Goal: Task Accomplishment & Management: Manage account settings

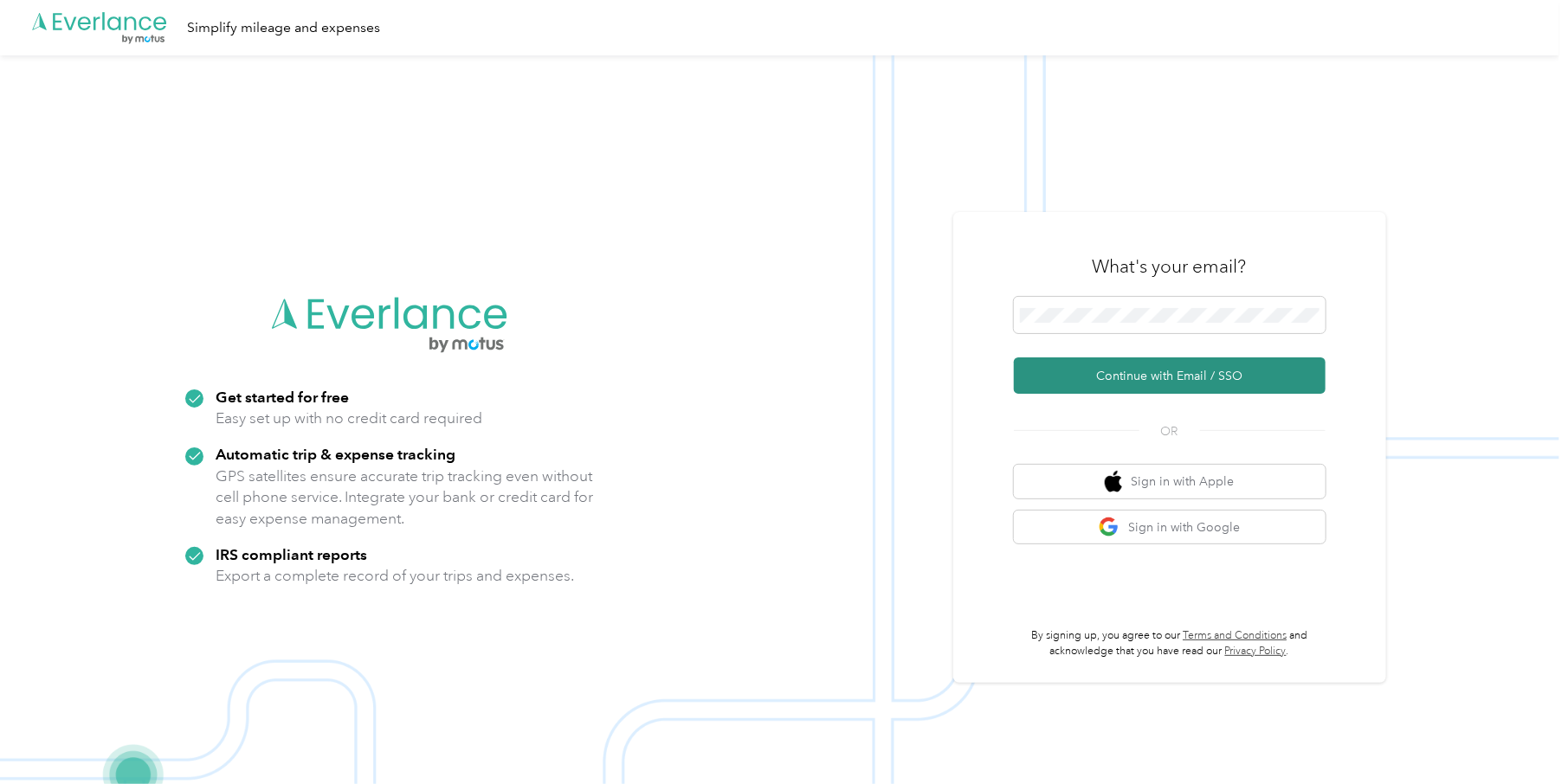
click at [1136, 376] on button "Continue with Email / SSO" at bounding box center [1169, 375] width 312 height 36
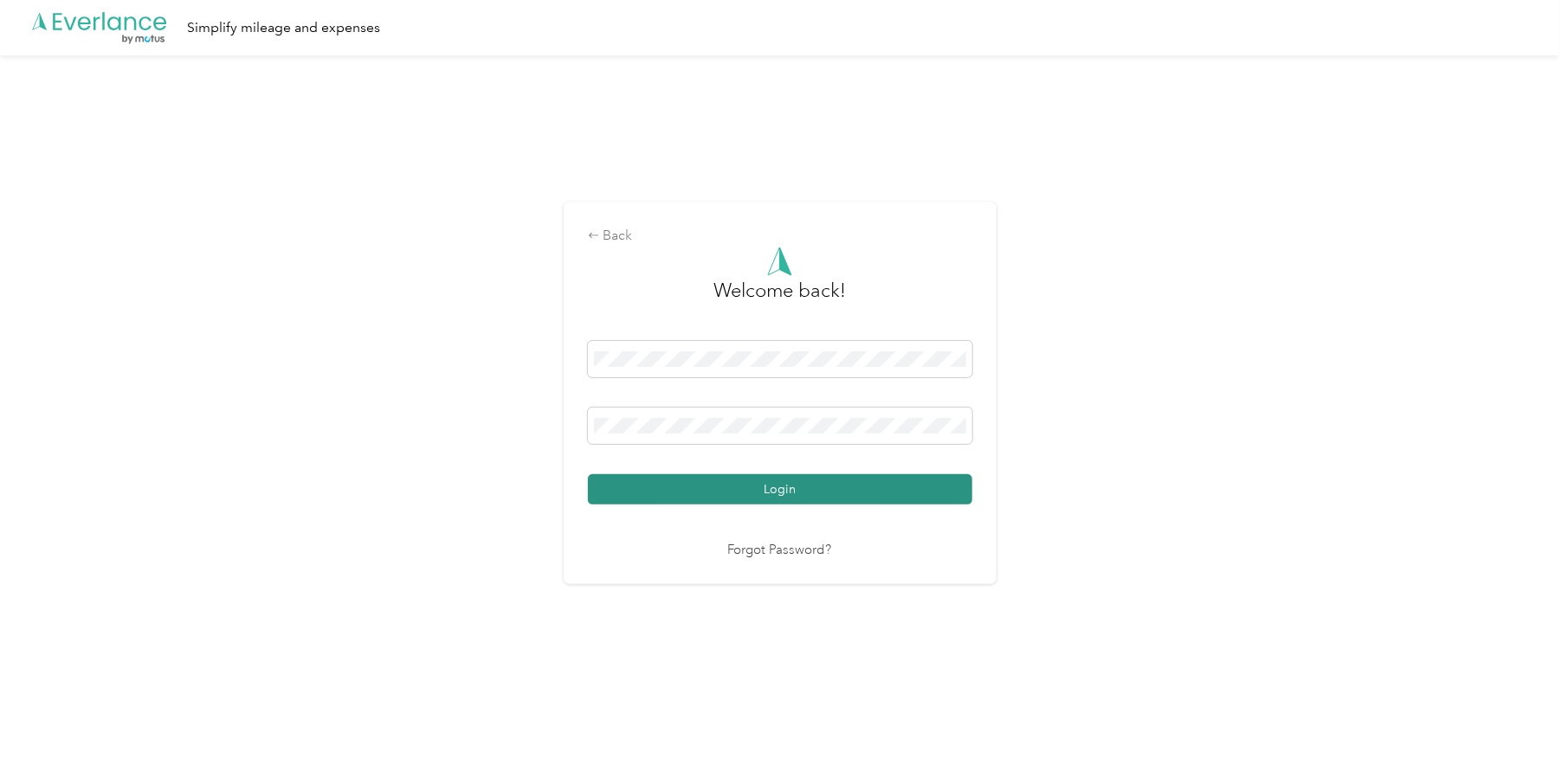
click at [783, 490] on button "Login" at bounding box center [780, 489] width 384 height 30
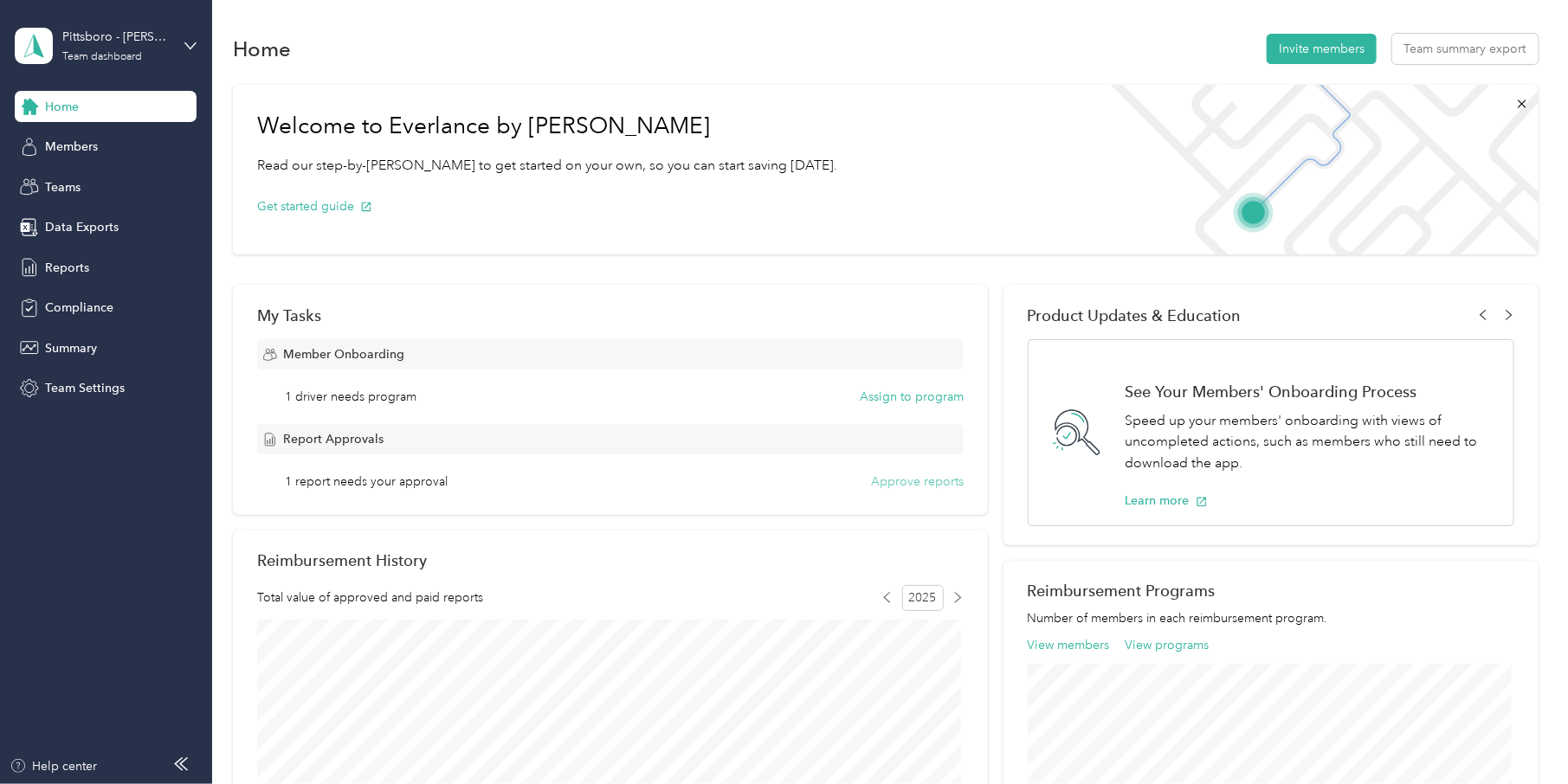
click at [916, 481] on button "Approve reports" at bounding box center [917, 481] width 93 height 19
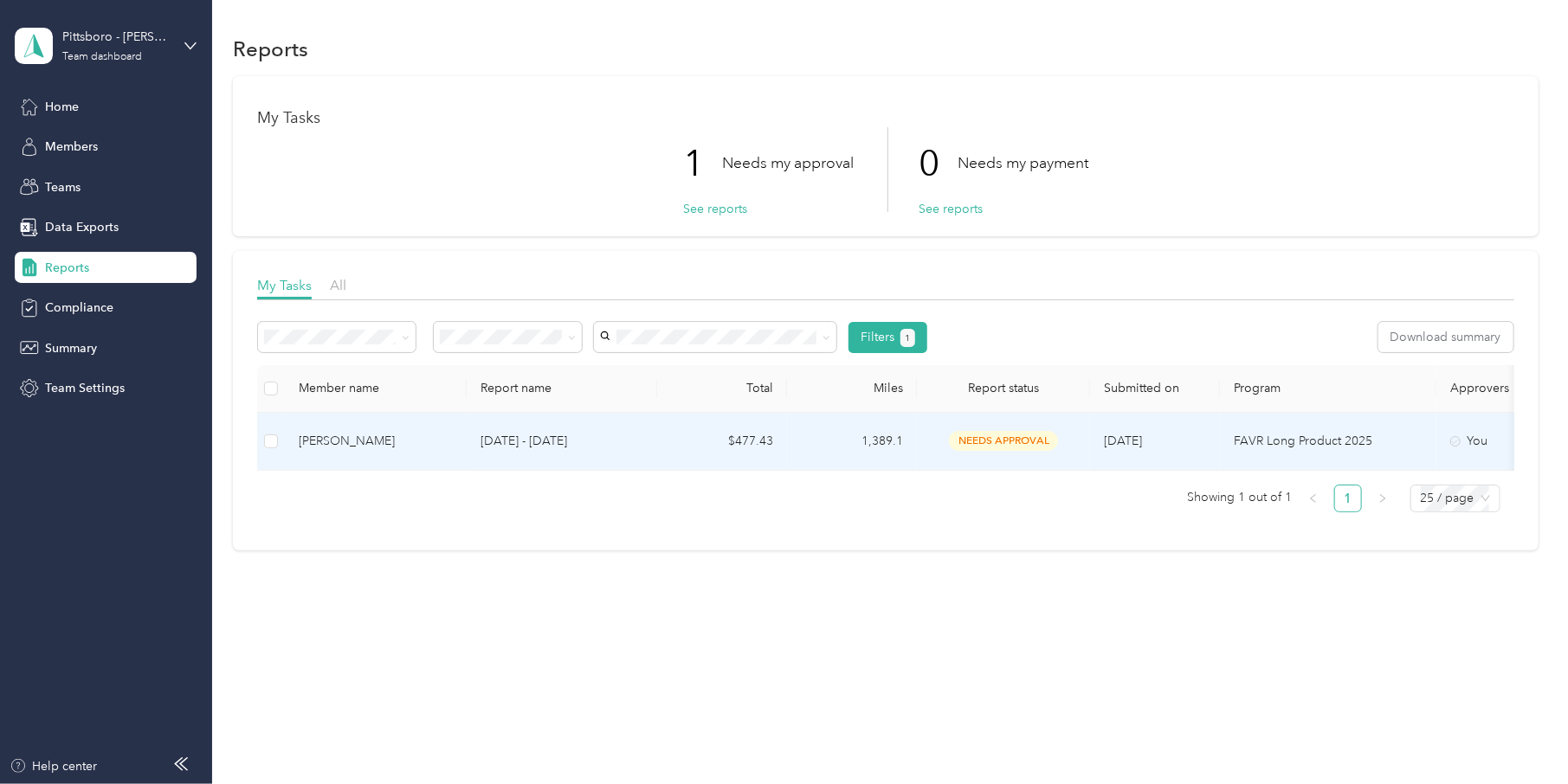
click at [509, 428] on td "[DATE] - [DATE]" at bounding box center [562, 441] width 190 height 58
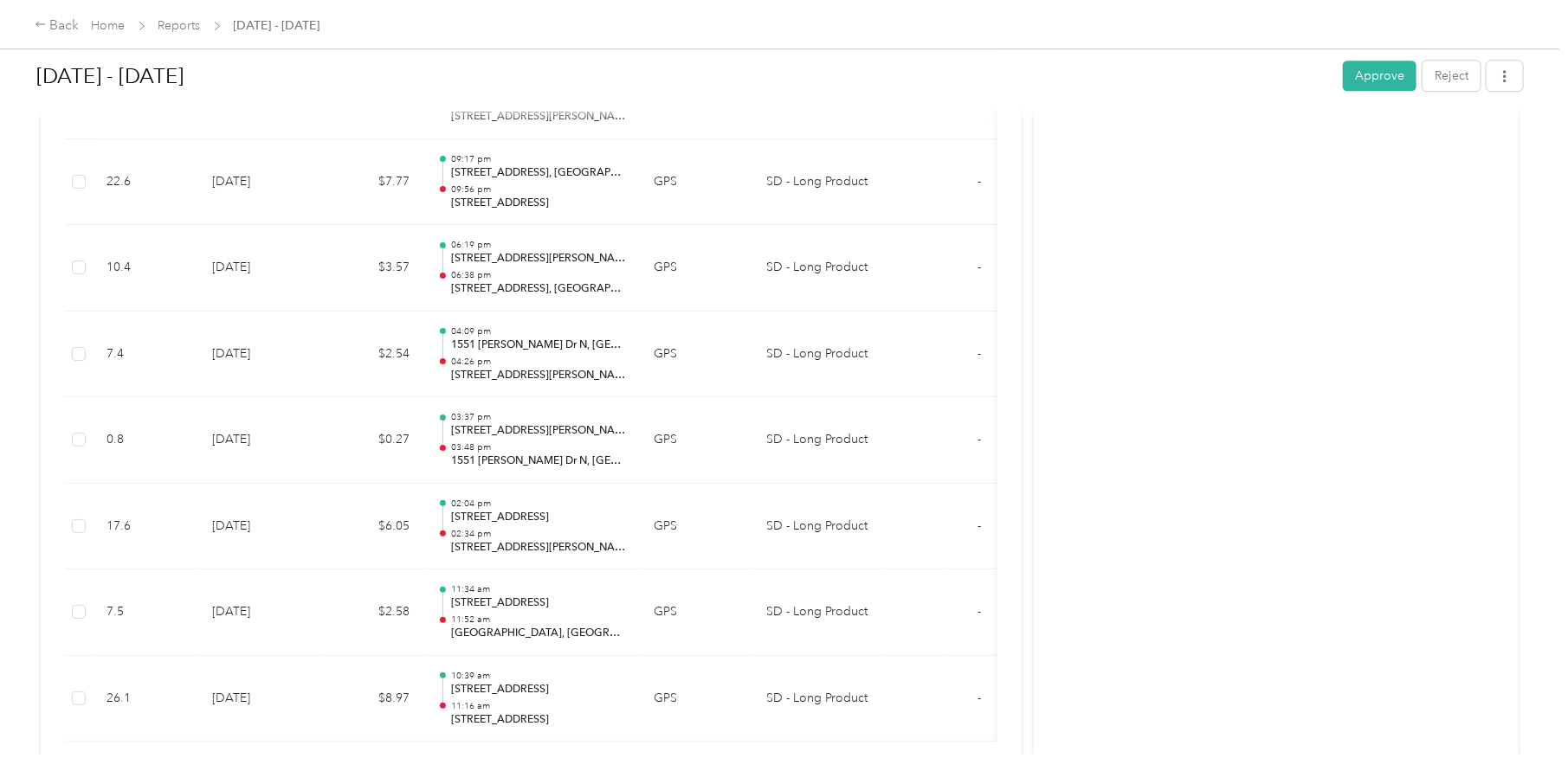
scroll to position [2597, 0]
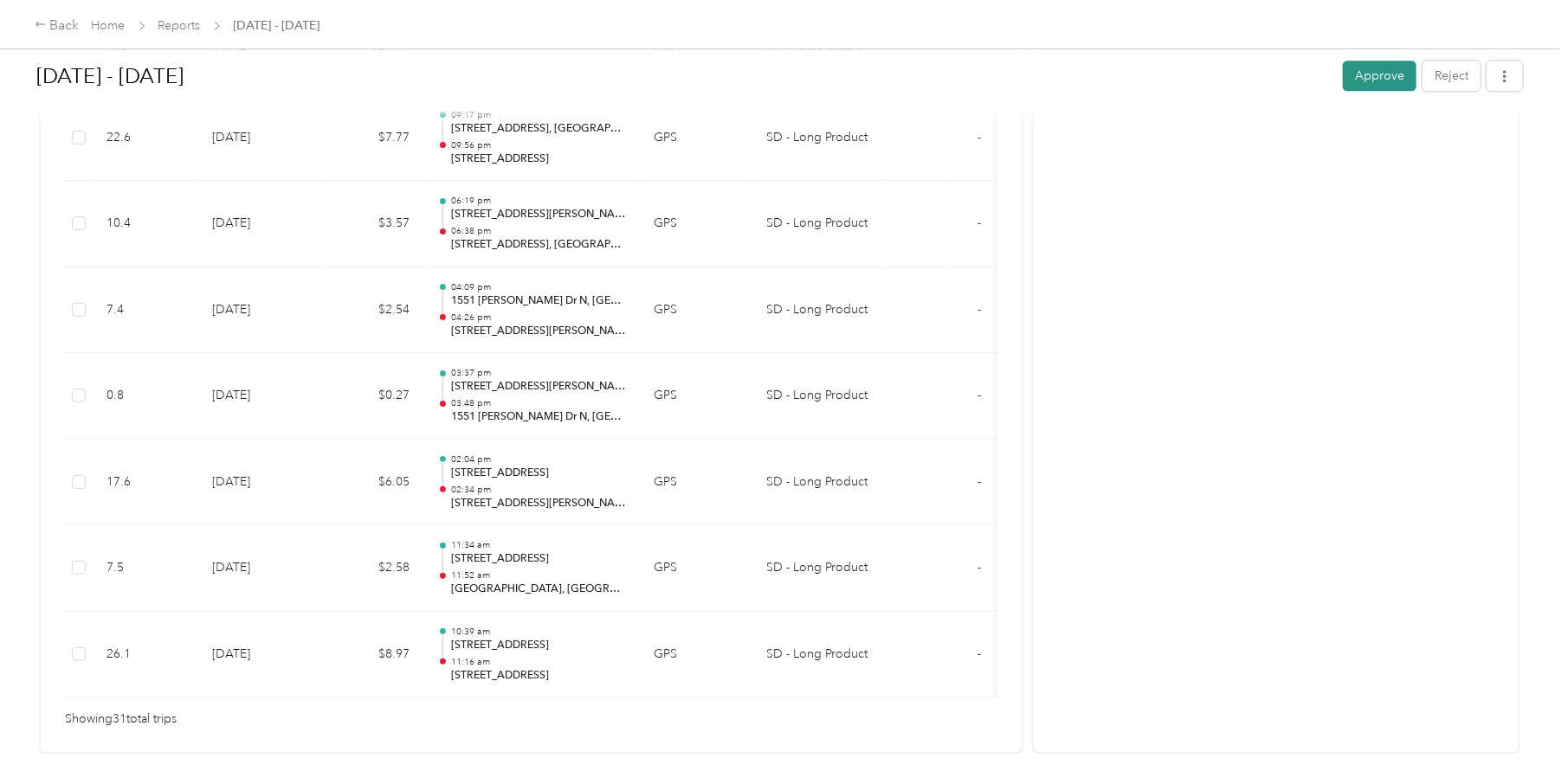
click at [1387, 74] on button "Approve" at bounding box center [1379, 75] width 74 height 30
